Goal: Task Accomplishment & Management: Manage account settings

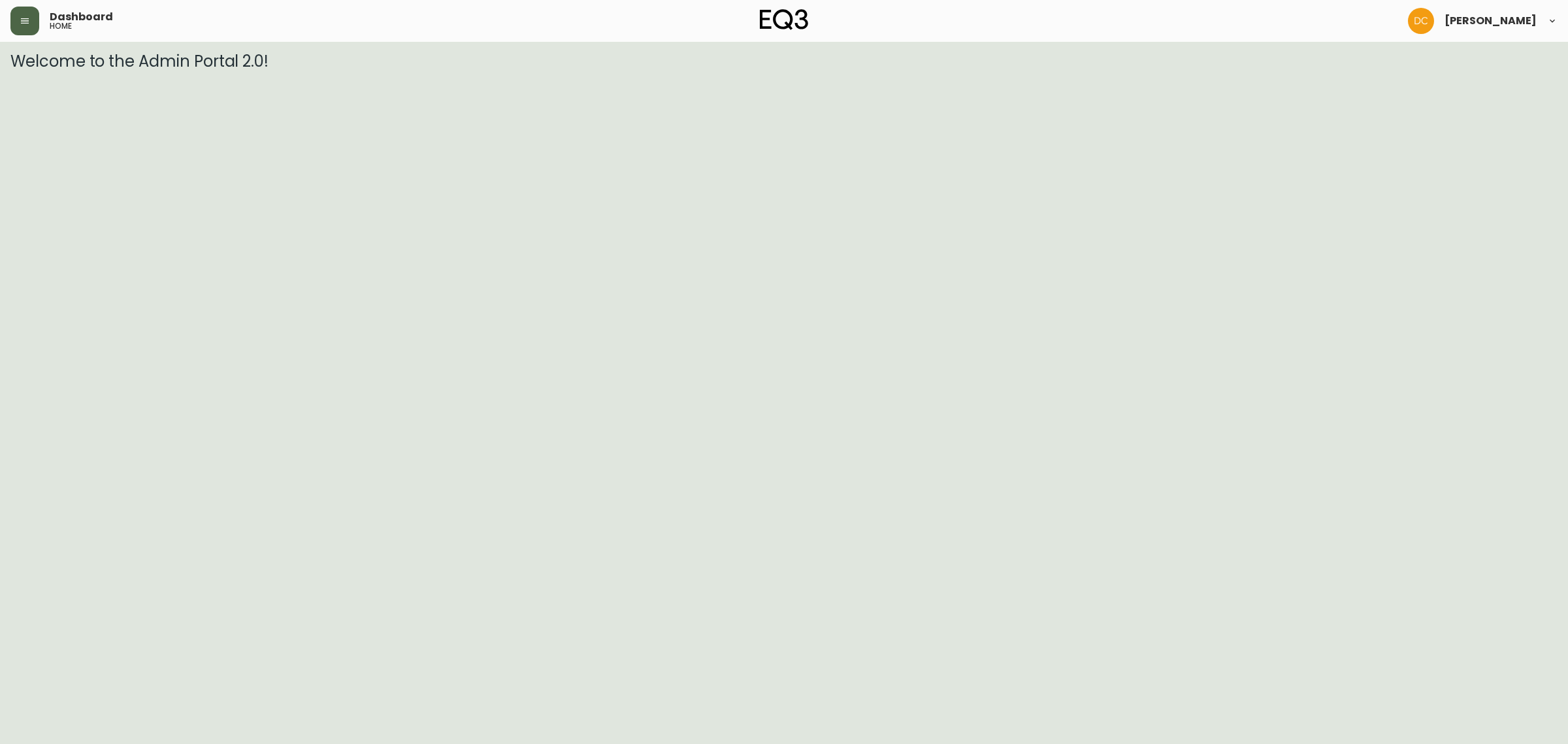
click at [18, 8] on div "Dashboard home David Castro" at bounding box center [784, 21] width 1547 height 42
click at [28, 28] on button "button" at bounding box center [25, 21] width 28 height 28
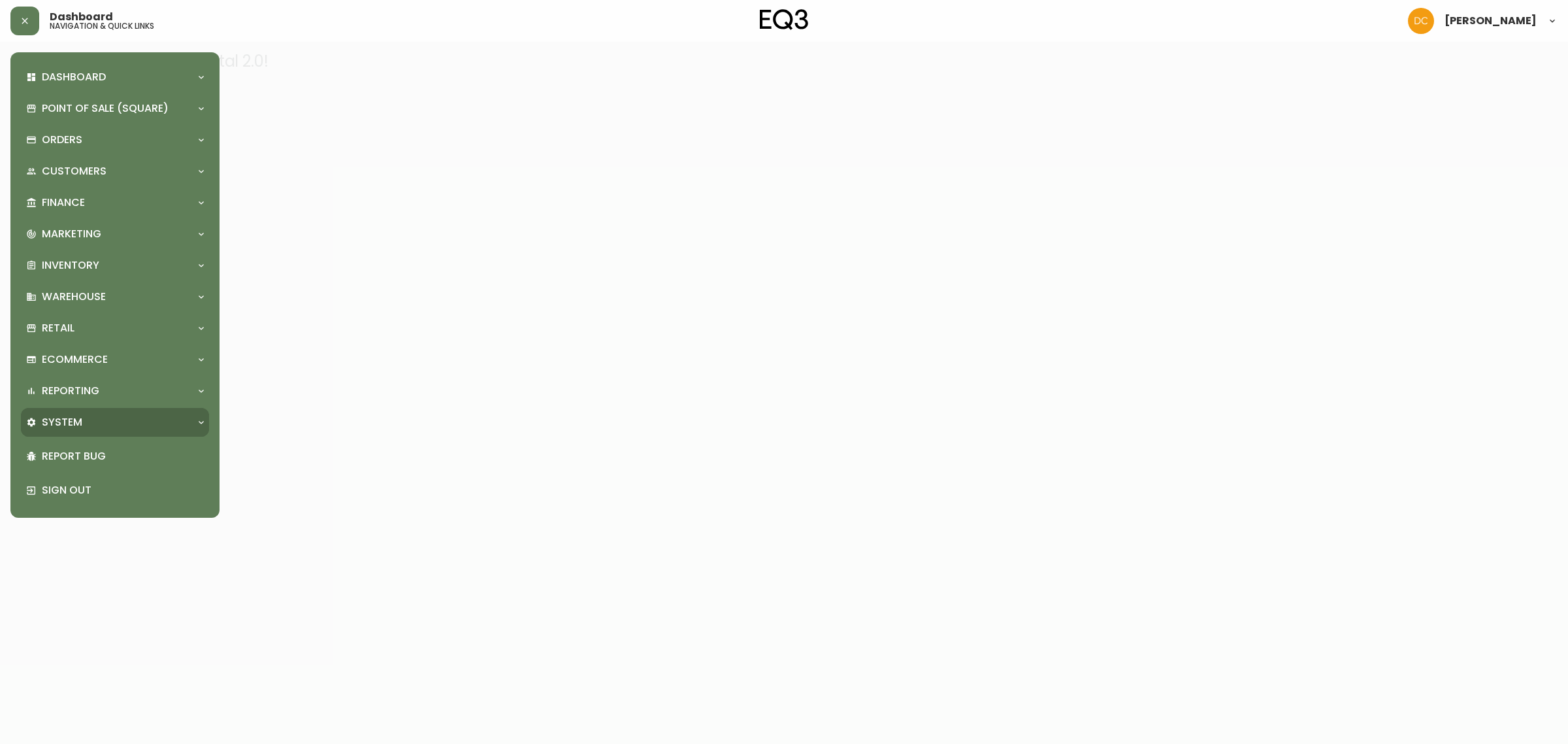
click at [89, 415] on div "System" at bounding box center [109, 422] width 164 height 14
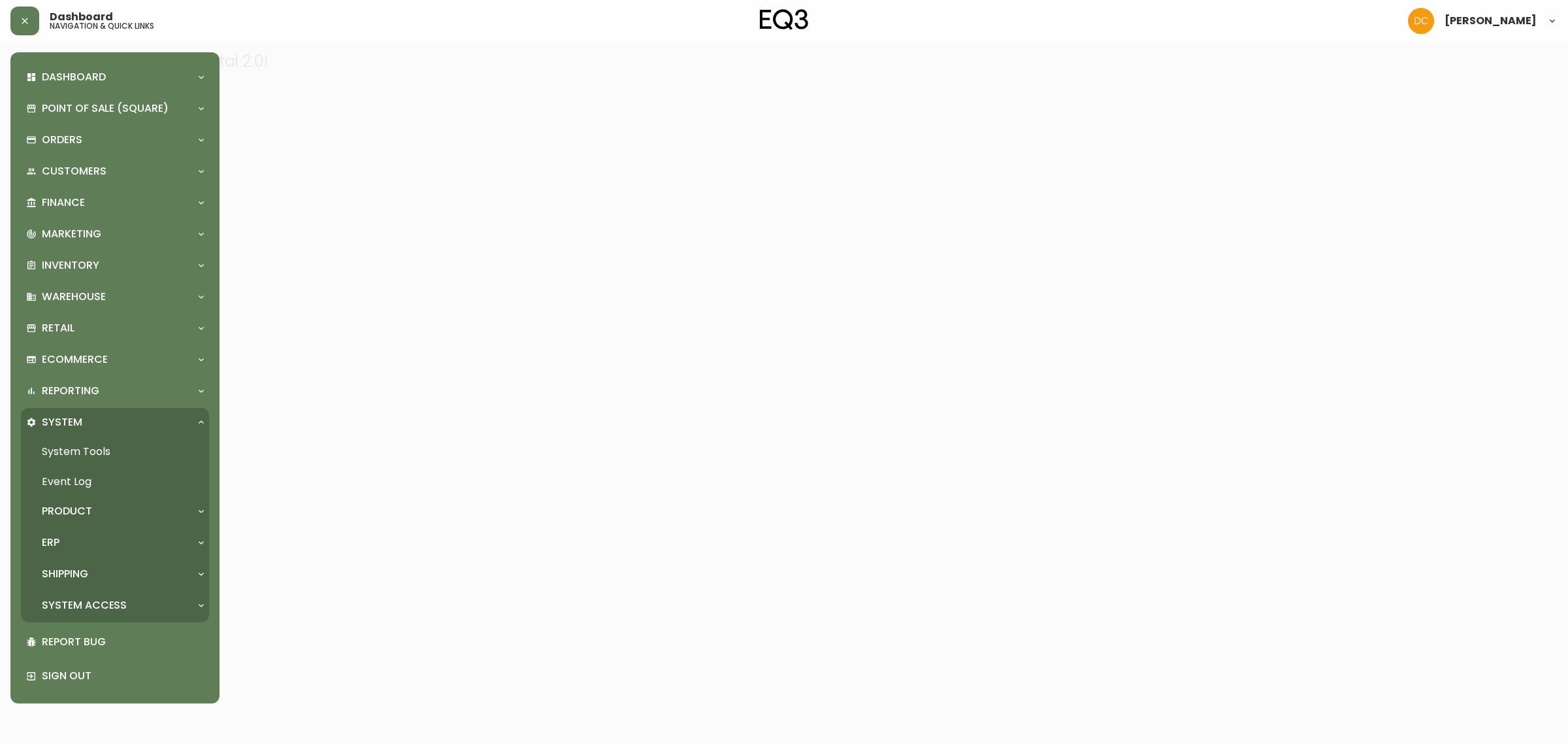
click at [93, 511] on div "Product" at bounding box center [109, 511] width 164 height 14
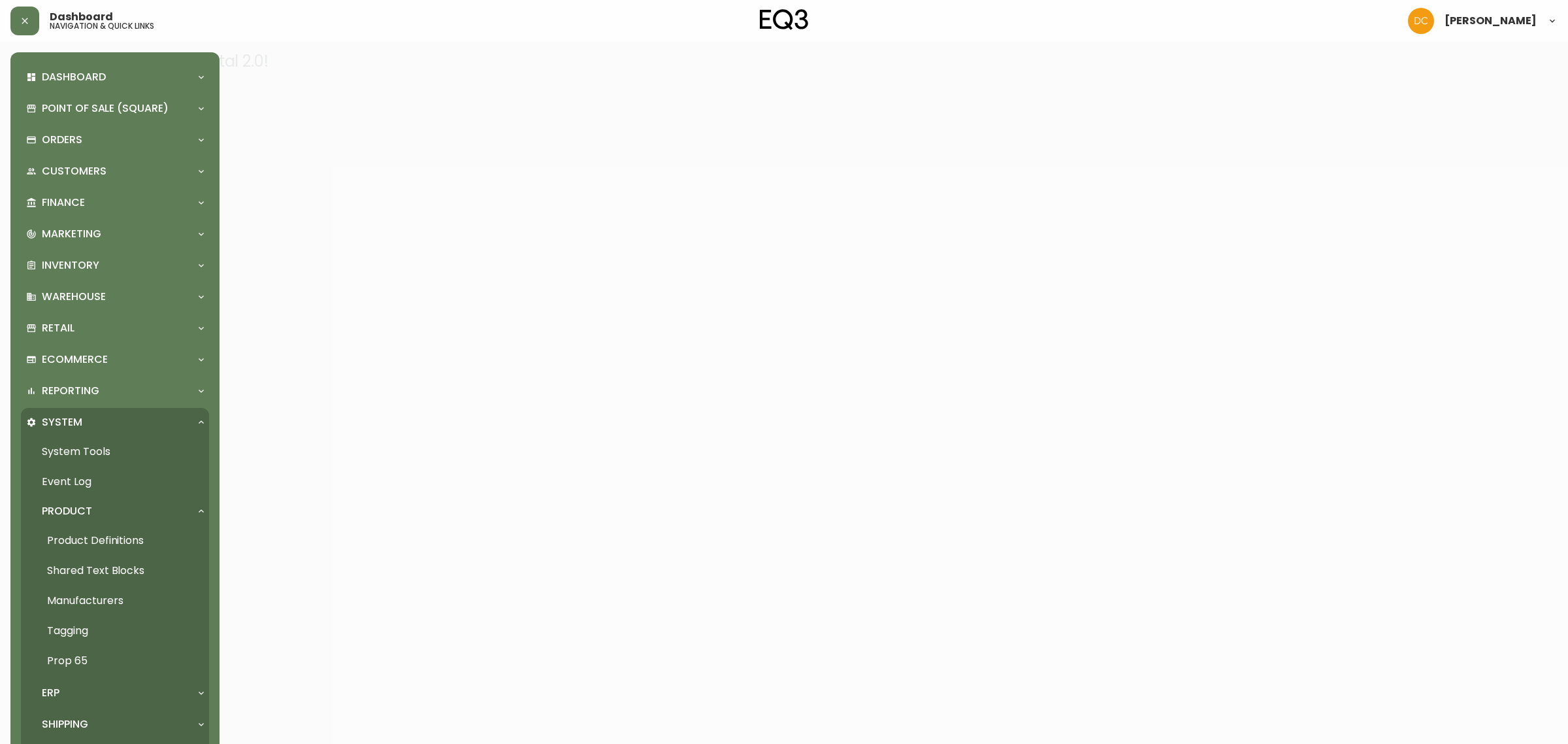
click at [92, 542] on link "Product Definitions" at bounding box center [114, 541] width 188 height 30
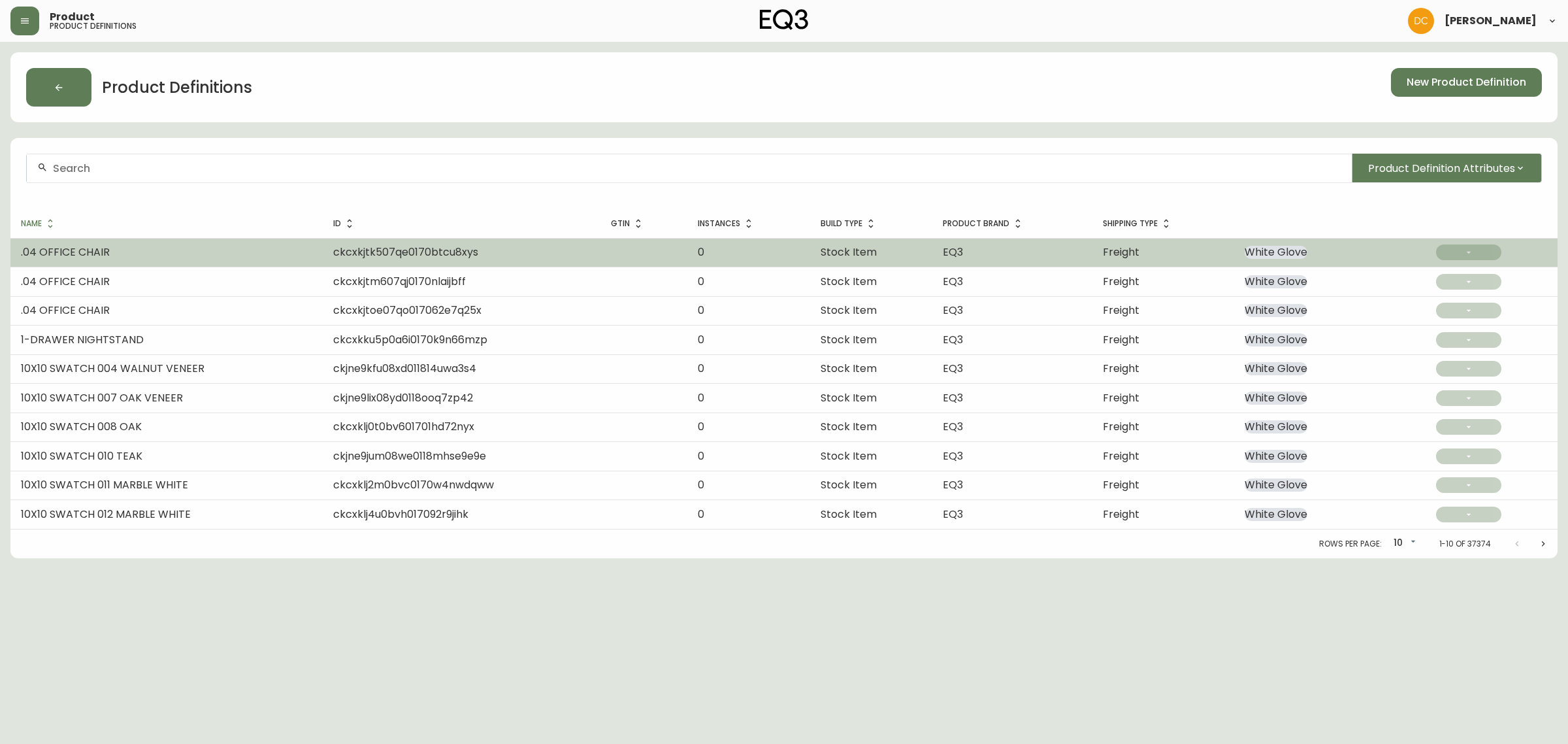
click at [203, 245] on td ".04 OFFICE CHAIR" at bounding box center [166, 252] width 312 height 28
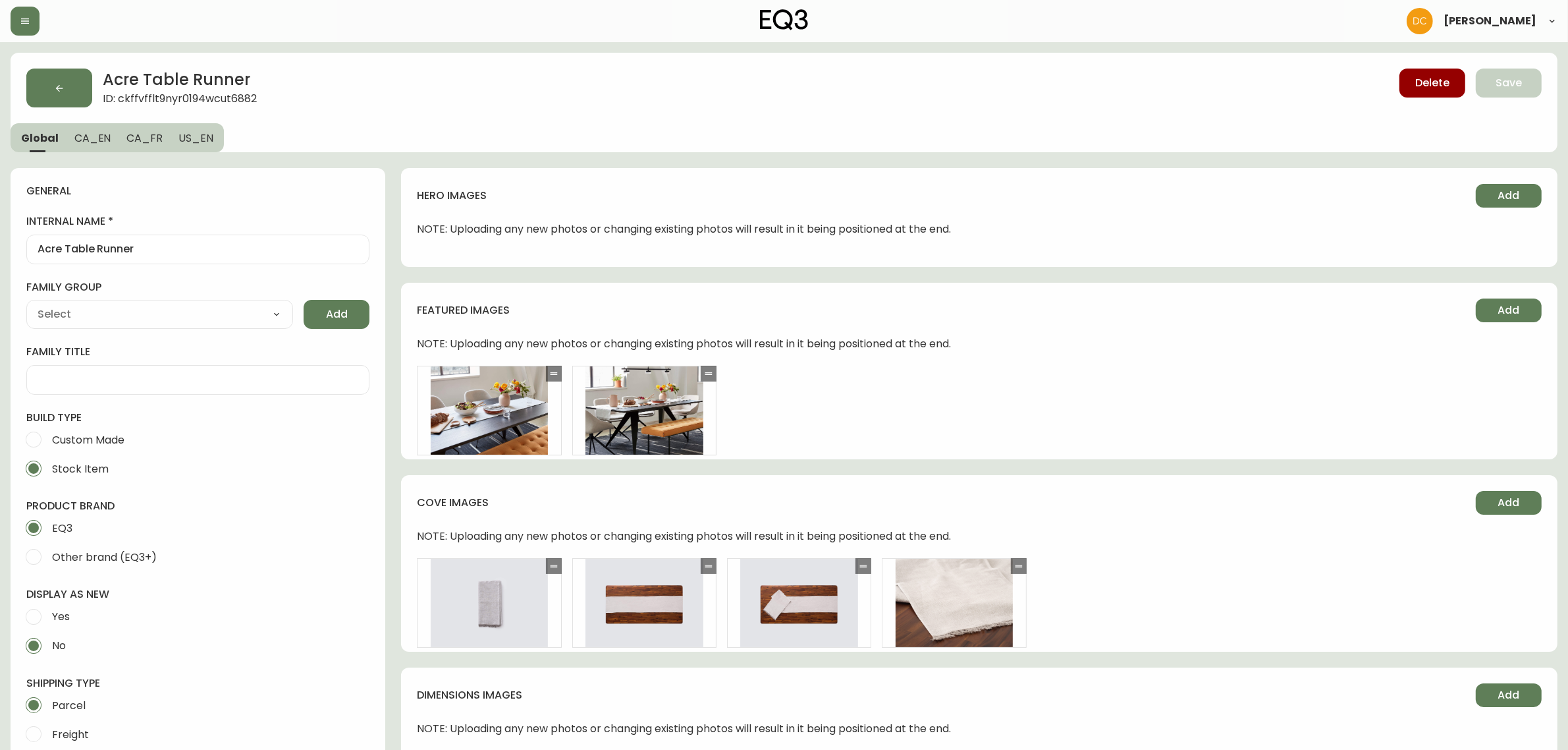
type input "EQ3"
type input "Default"
select select "cjyt4m5lw0000pt749bx6gh7n"
select select "cjpjx7rji00004c744bbp6zrf"
type input "Home & Garden > Linens & Bedding > Table Linens > Table Runners"
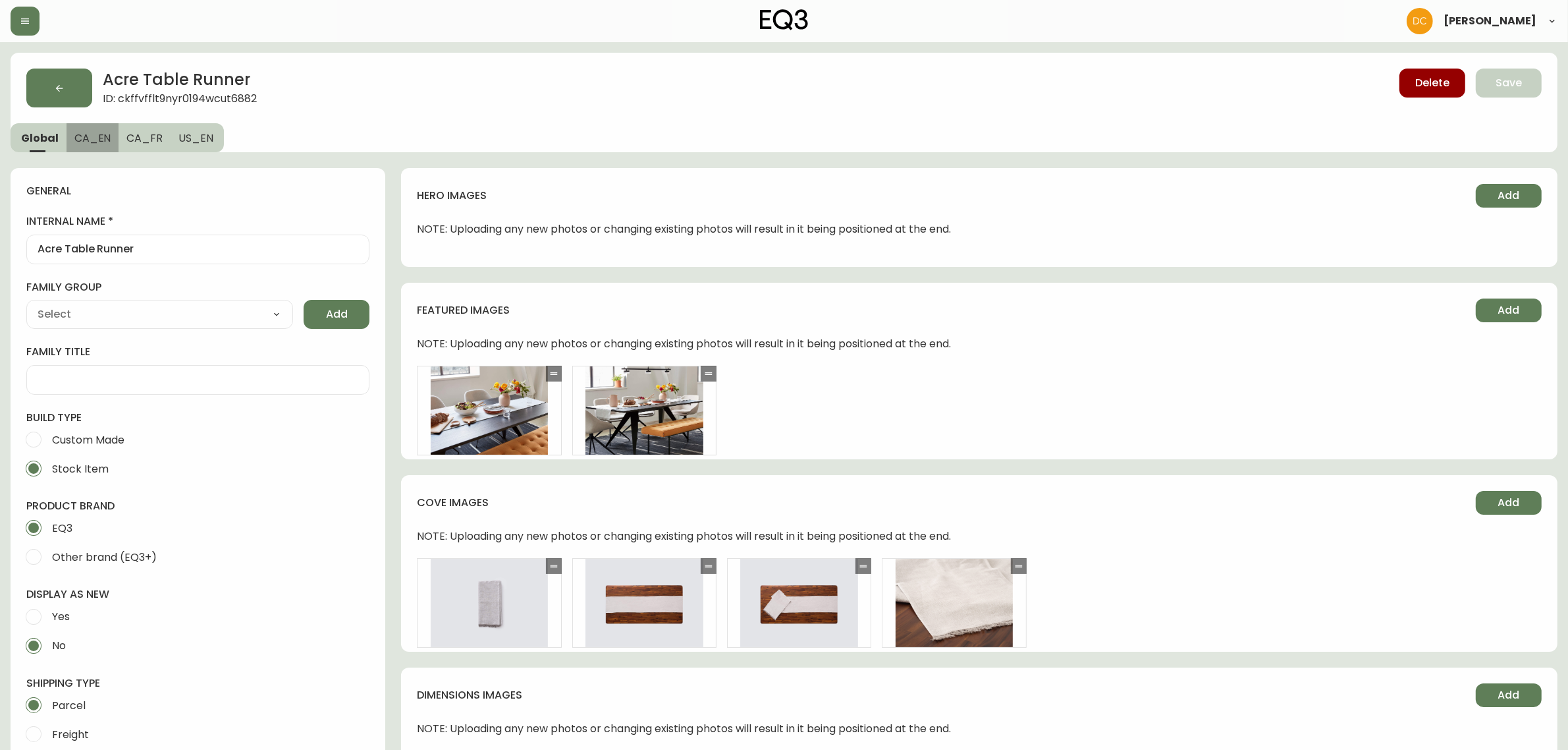
click at [94, 139] on span "CA_EN" at bounding box center [92, 138] width 37 height 14
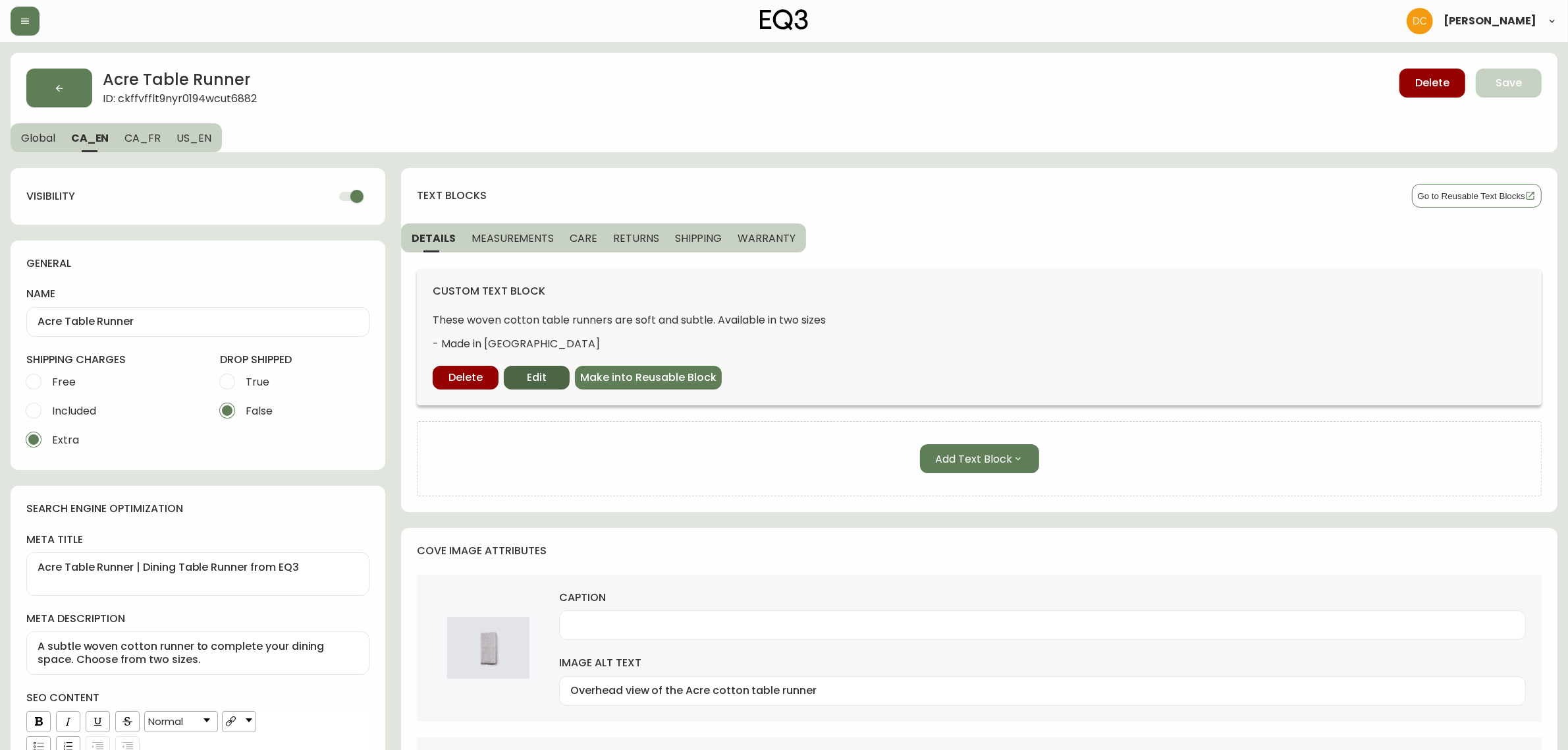
click at [551, 380] on button "Edit" at bounding box center [537, 377] width 66 height 24
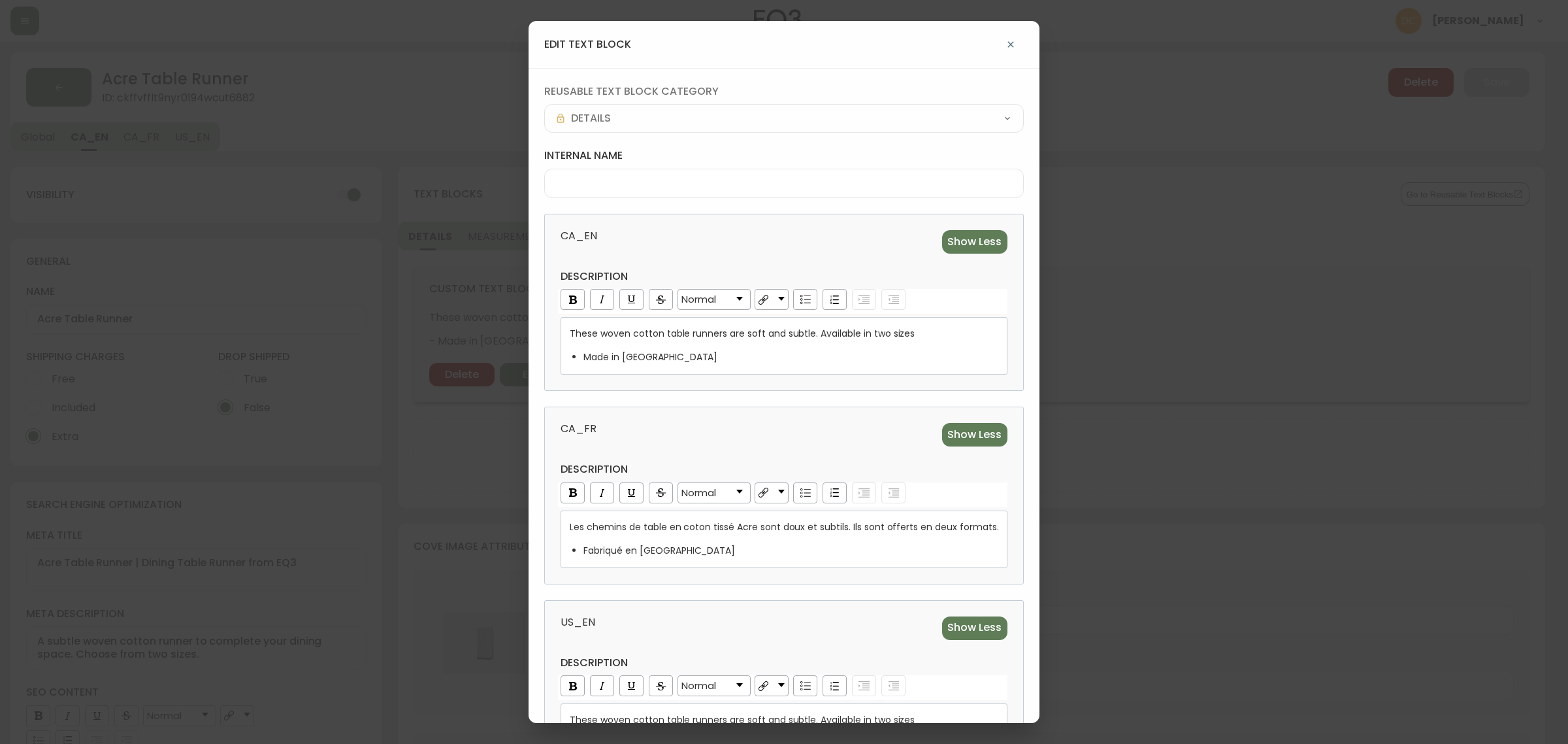
click at [621, 190] on div at bounding box center [784, 183] width 479 height 29
type input "Acre Table Runner"
click at [653, 213] on div "CA_EN Show Less description Normal These woven cotton table runners are soft an…" at bounding box center [784, 302] width 479 height 178
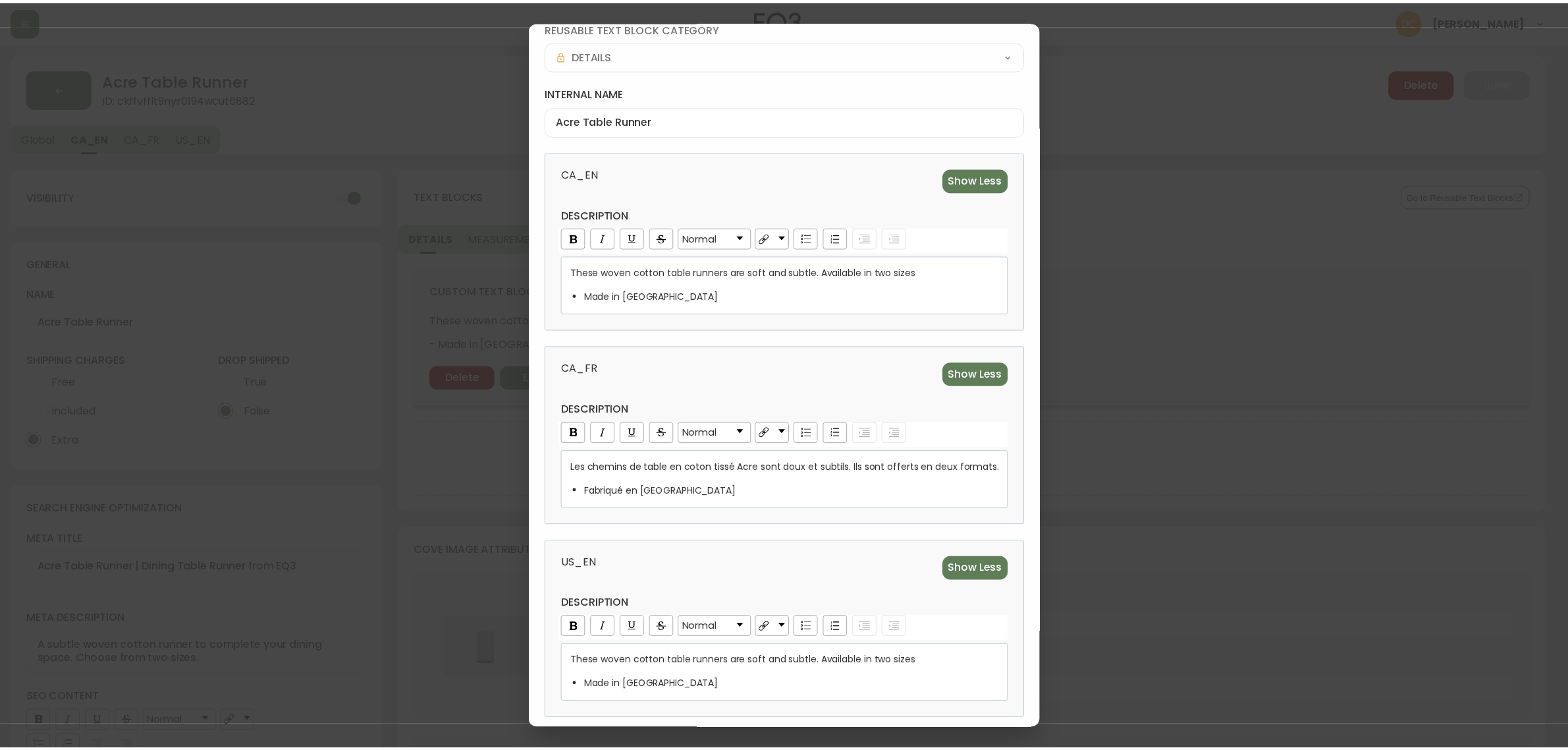
scroll to position [123, 0]
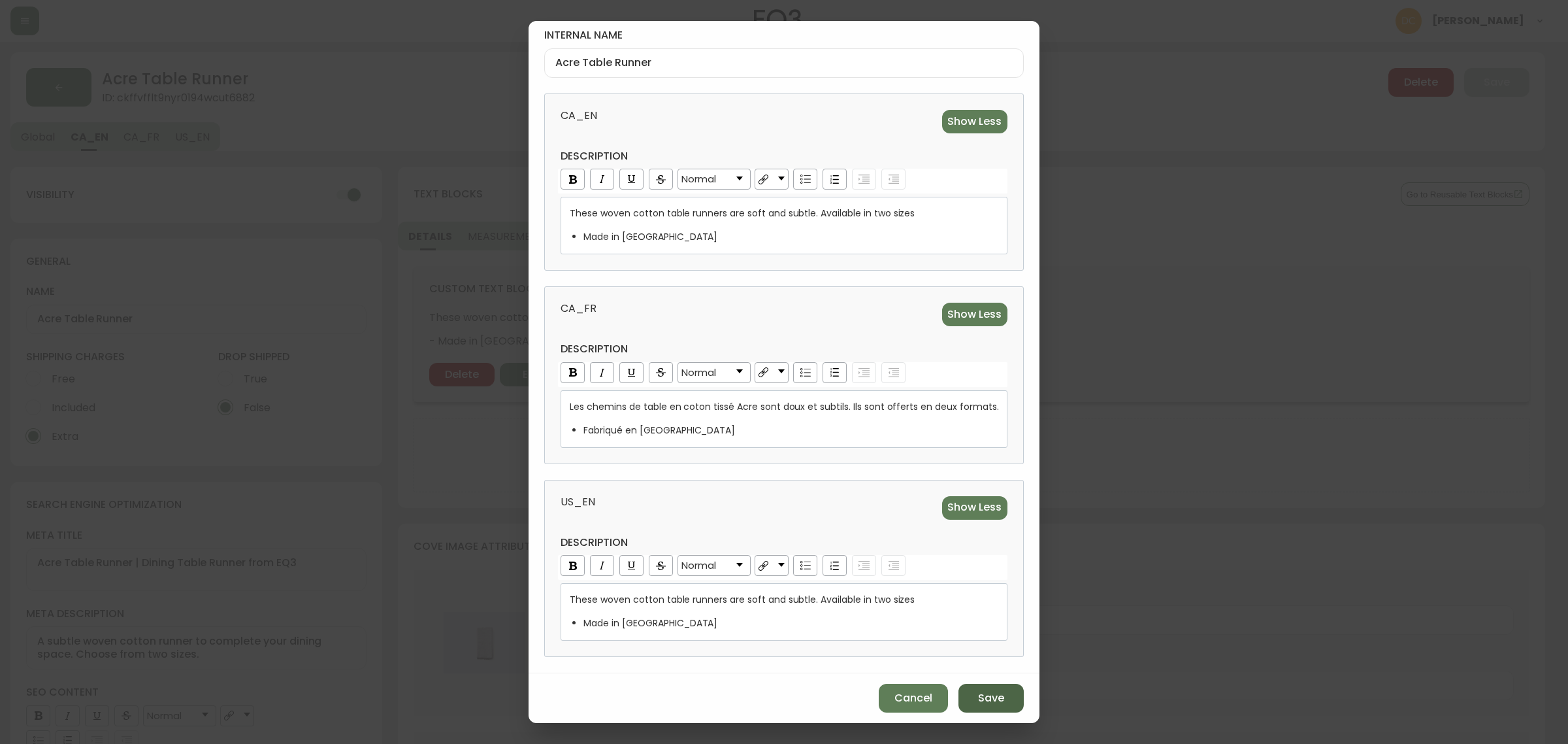
click at [968, 686] on button "Save" at bounding box center [990, 698] width 65 height 28
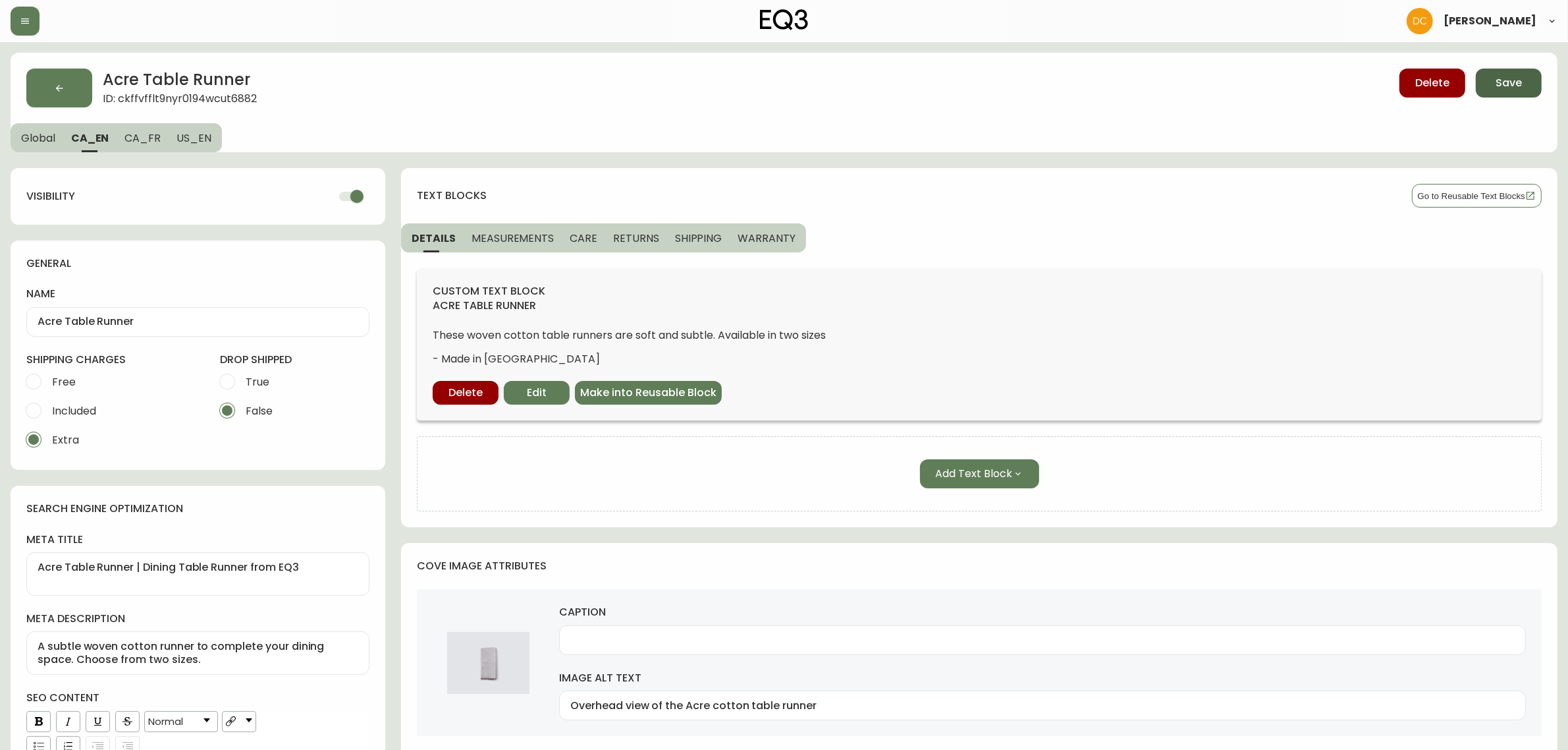
click at [1516, 76] on span "Save" at bounding box center [1509, 83] width 27 height 14
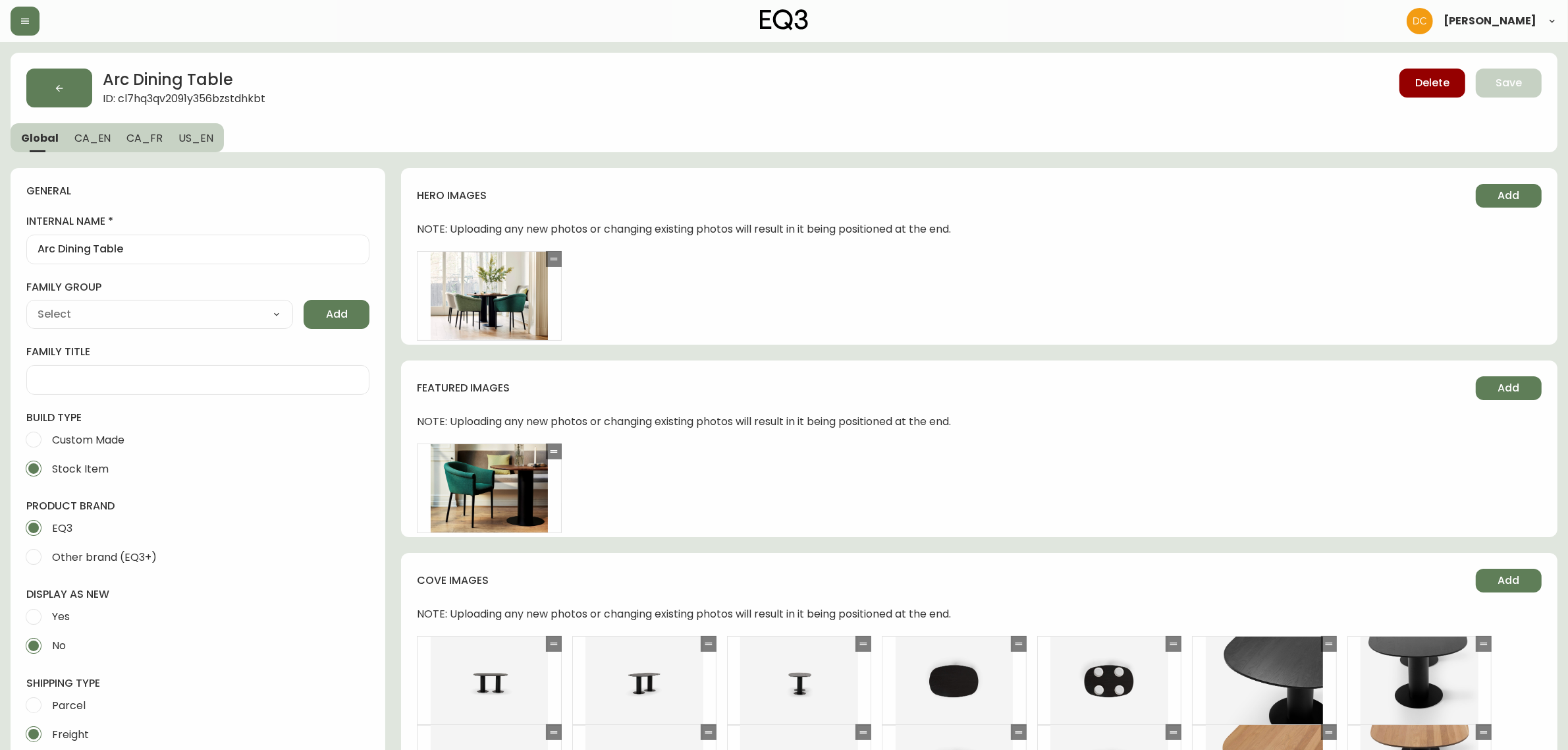
type input "EQ3"
select select "cjyt4m5lw0000pt749bx6gh7n"
type input "Furniture > Tables > Kitchen & Dining Room Tables"
type input "Default"
select select "cjpjx7rji00004c744bbp6zrf"
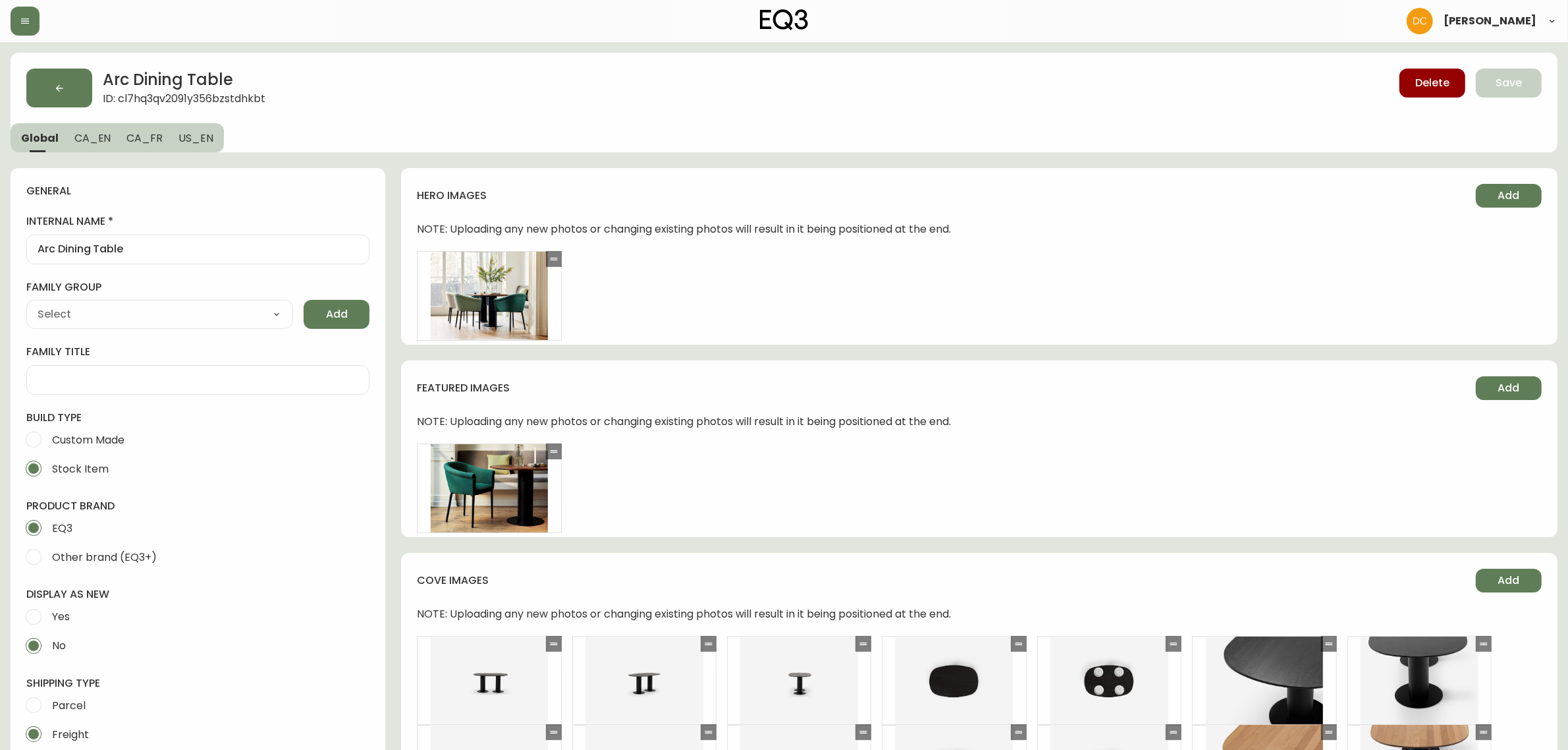
click at [88, 135] on span "CA_EN" at bounding box center [92, 138] width 37 height 14
